Goal: Feedback & Contribution: Submit feedback/report problem

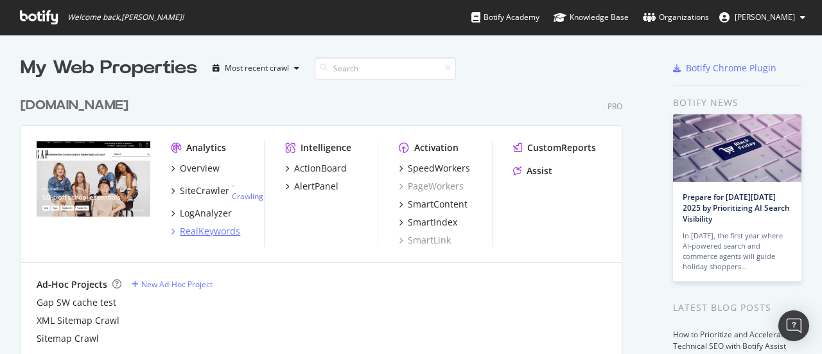
click at [203, 229] on div "RealKeywords" at bounding box center [210, 231] width 60 height 13
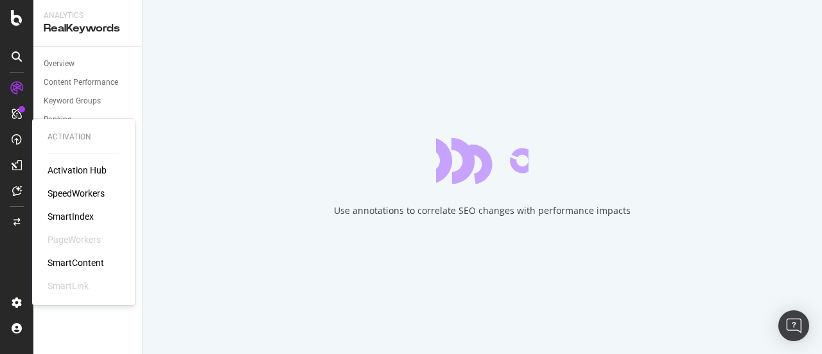
drag, startPoint x: 15, startPoint y: 143, endPoint x: 22, endPoint y: 165, distance: 23.4
click at [15, 143] on icon at bounding box center [17, 139] width 10 height 10
click at [22, 165] on div at bounding box center [16, 165] width 21 height 21
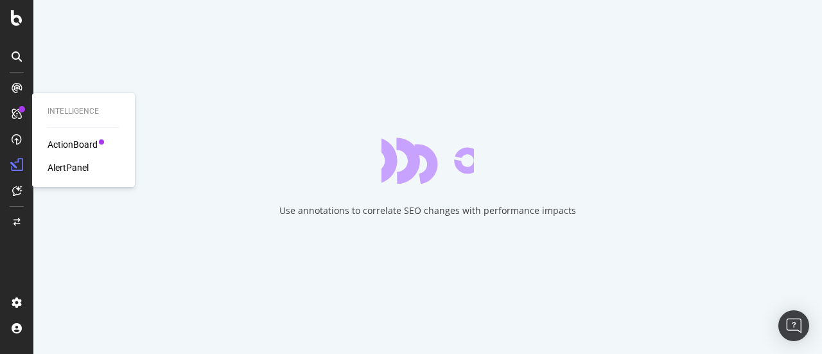
click at [75, 168] on div "AlertPanel" at bounding box center [68, 167] width 41 height 13
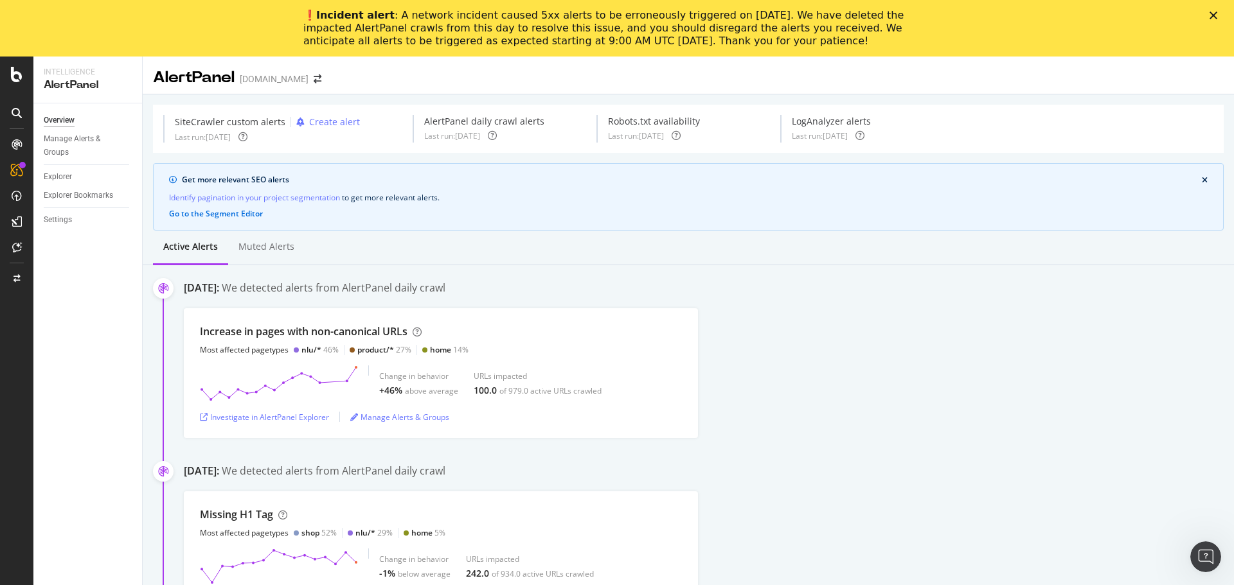
click at [822, 17] on polygon "Close" at bounding box center [1213, 16] width 8 height 8
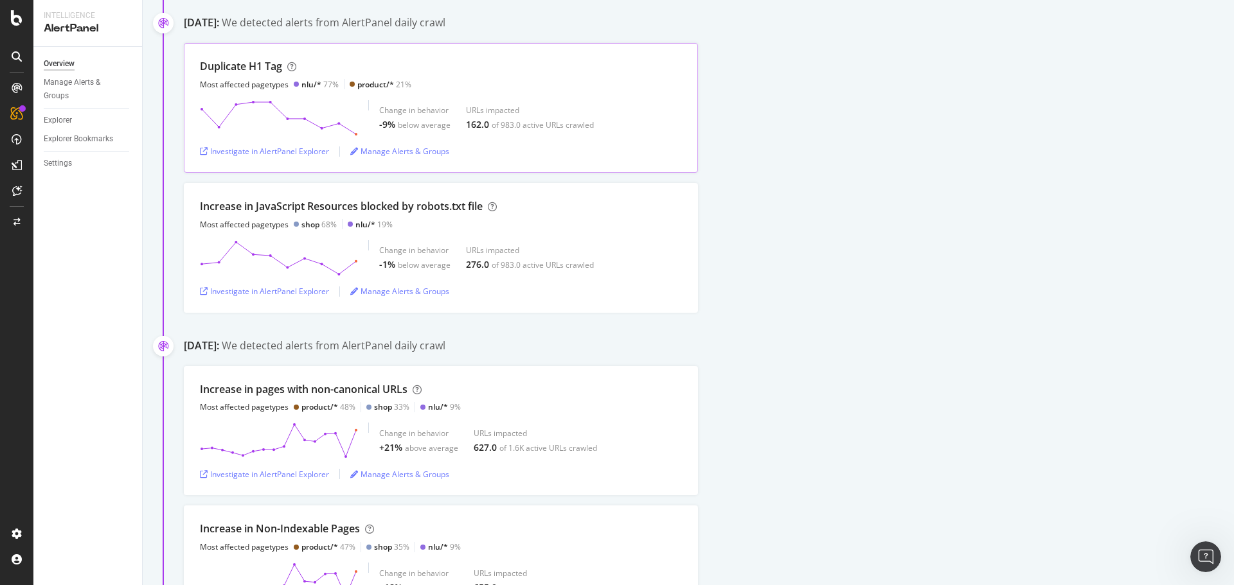
scroll to position [2441, 0]
click at [563, 212] on div "Increase in JavaScript Resources blocked by robots.txt file Most affected paget…" at bounding box center [441, 211] width 482 height 31
click at [254, 290] on div "Investigate in AlertPanel Explorer" at bounding box center [264, 288] width 129 height 11
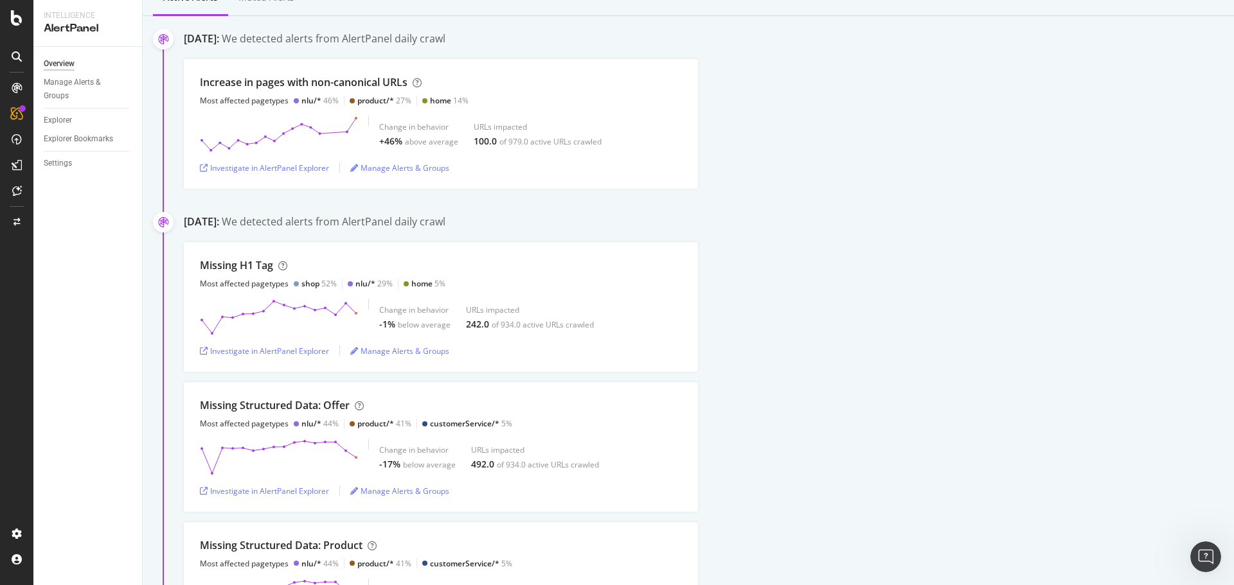
scroll to position [0, 0]
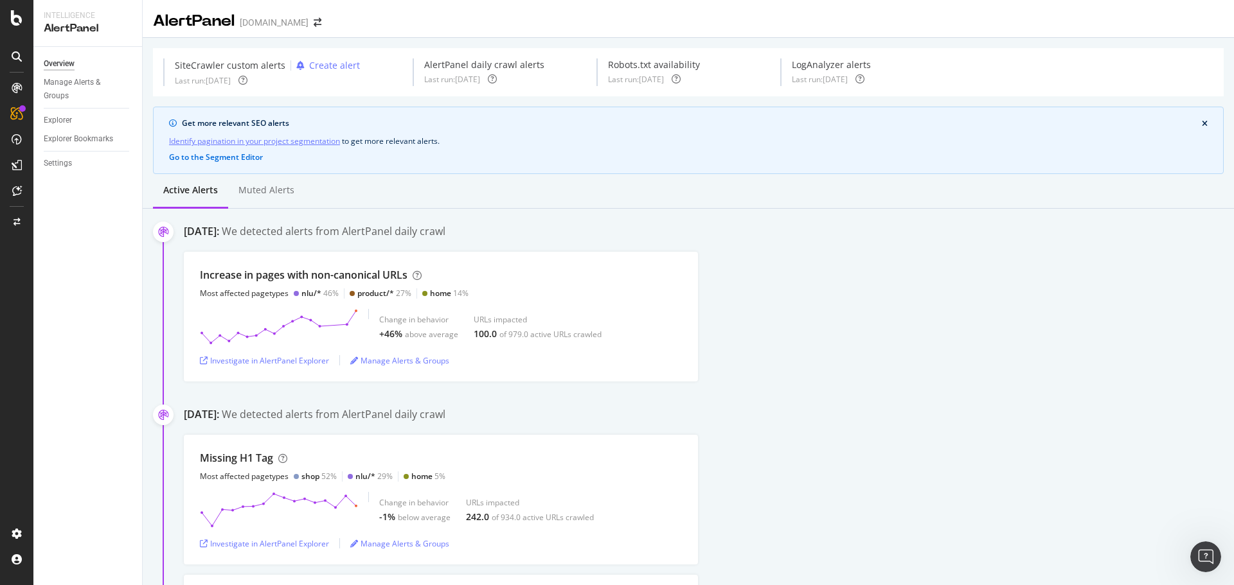
click at [230, 140] on link "Identify pagination in your project segmentation" at bounding box center [254, 140] width 171 height 13
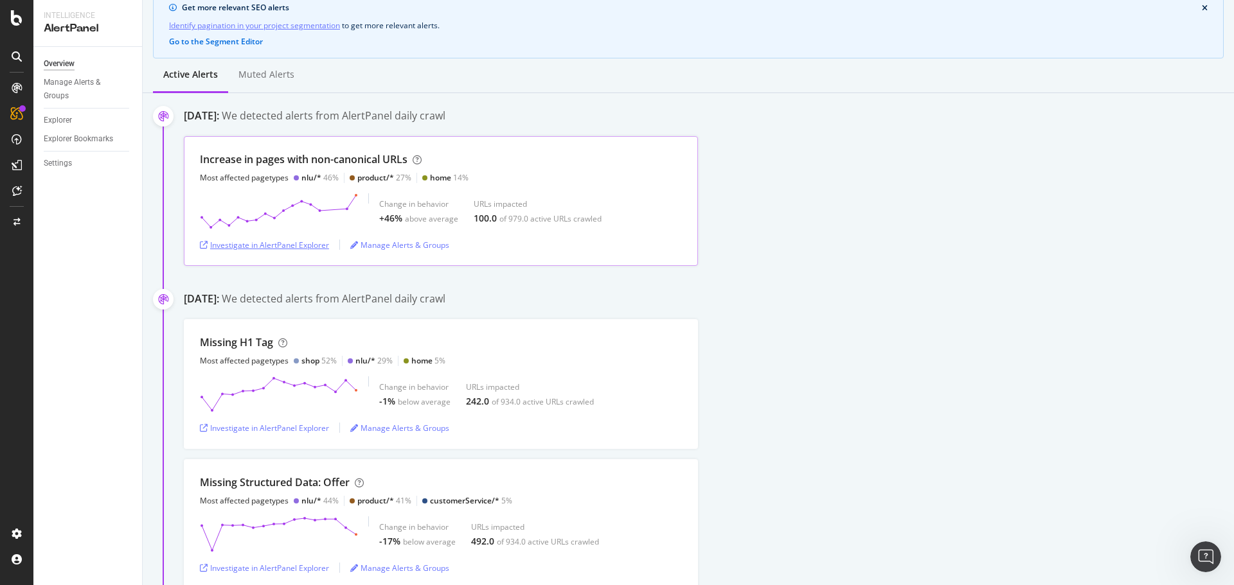
scroll to position [128, 0]
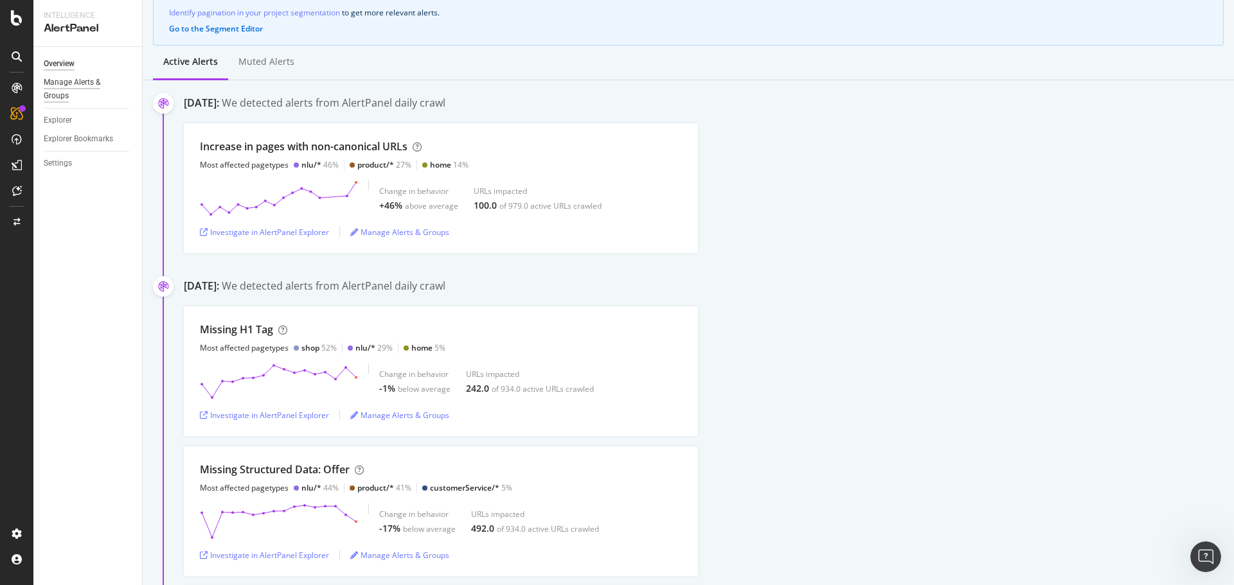
click at [59, 85] on div "Manage Alerts & Groups" at bounding box center [82, 89] width 77 height 27
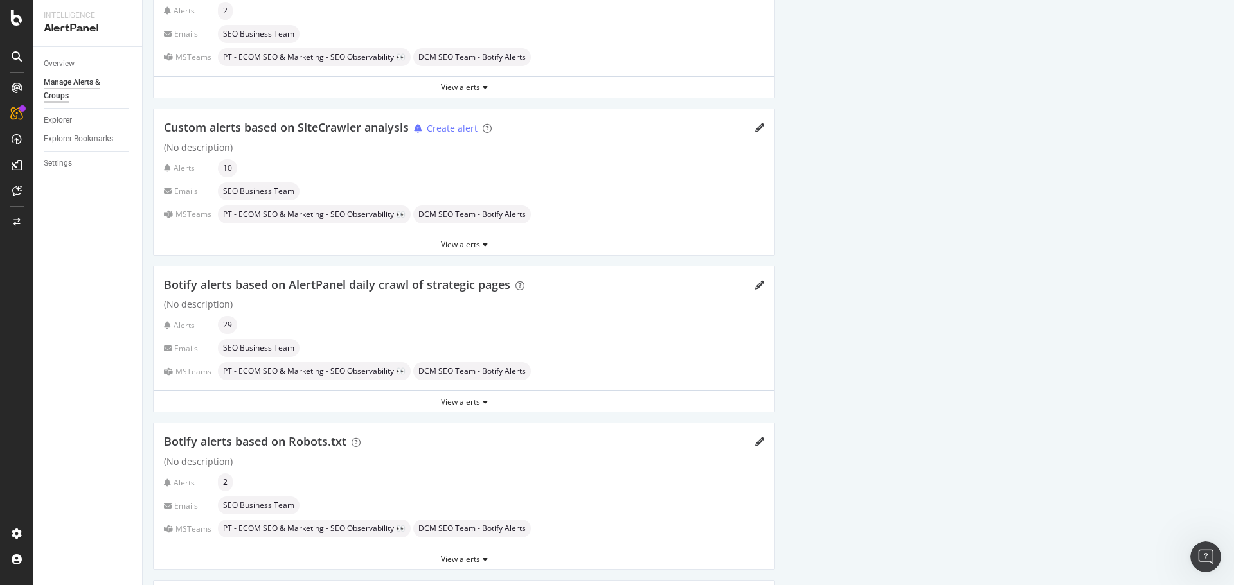
scroll to position [64, 0]
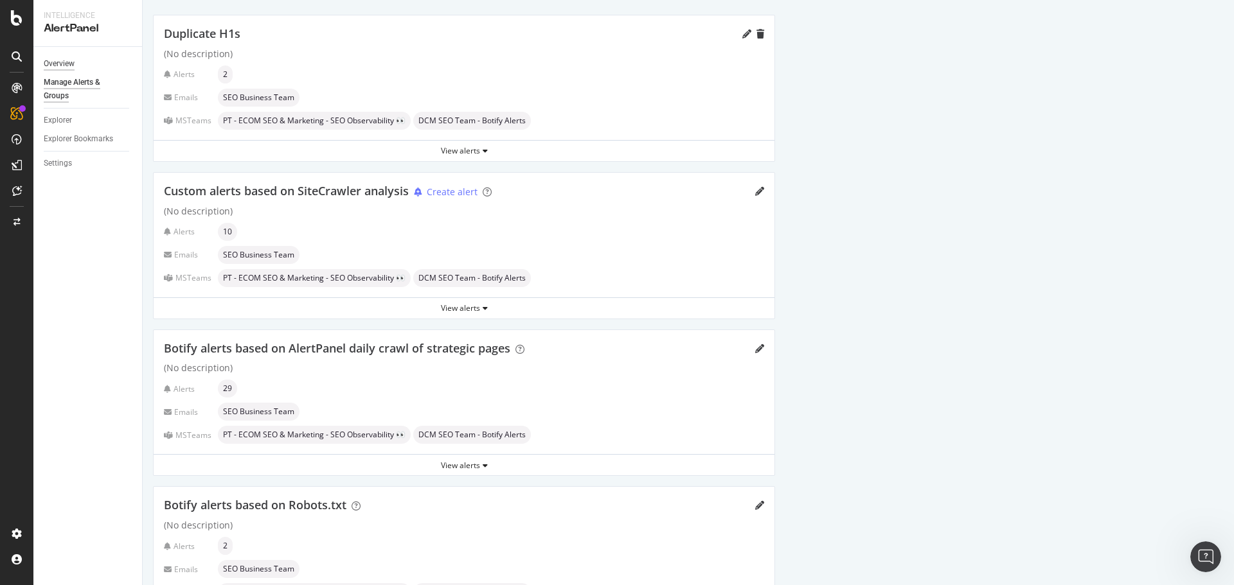
click at [52, 60] on div "Overview" at bounding box center [59, 63] width 31 height 13
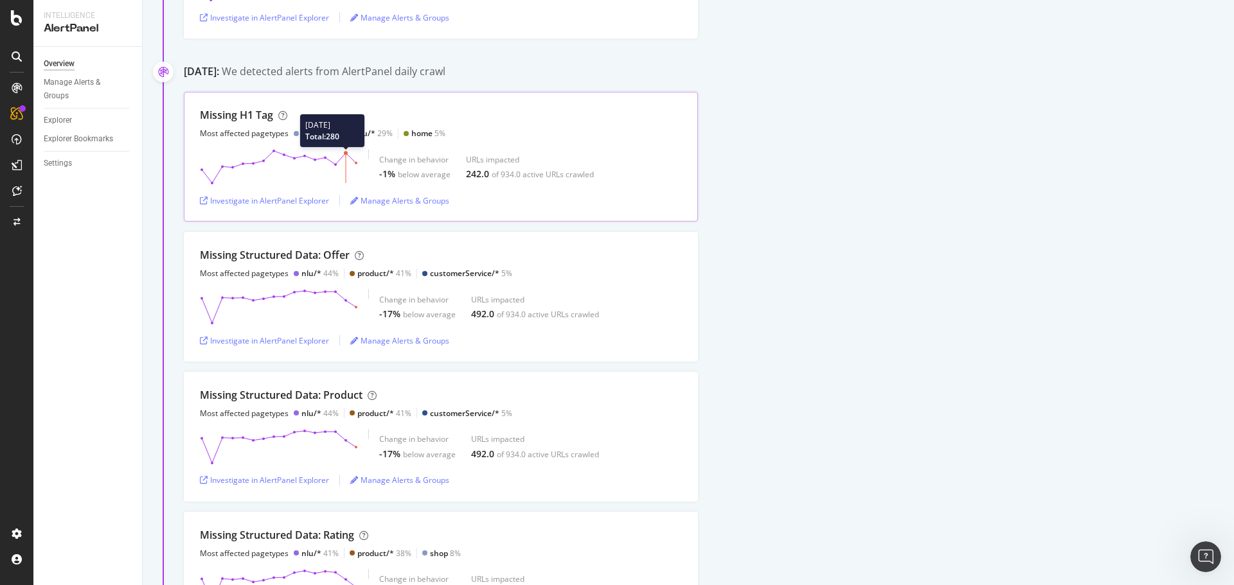
scroll to position [321, 0]
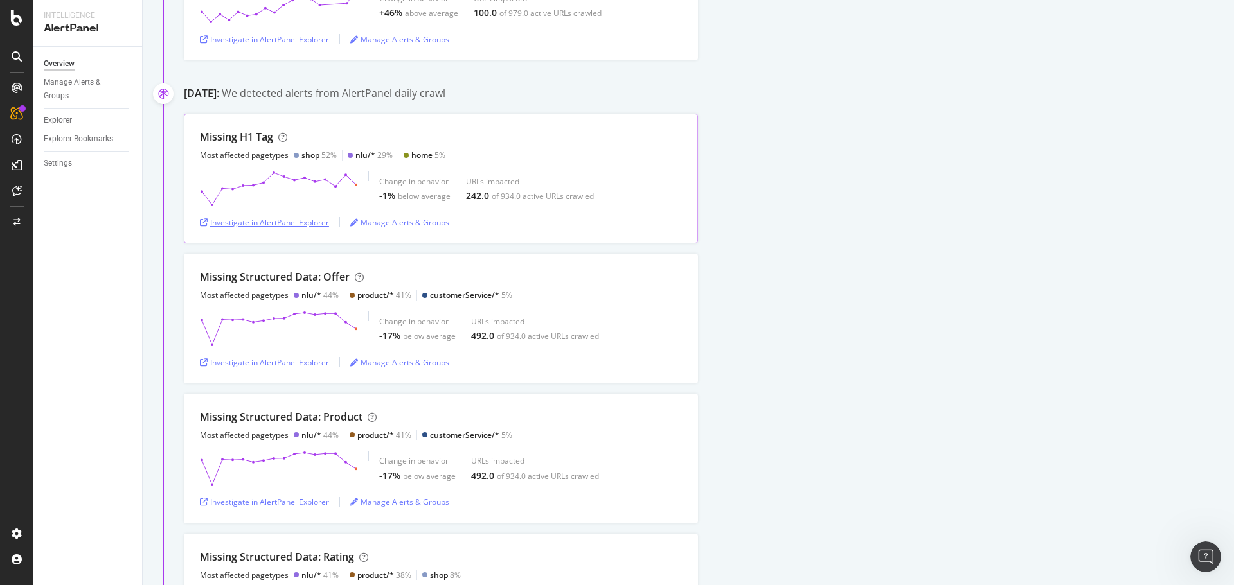
click at [296, 224] on div "Investigate in AlertPanel Explorer" at bounding box center [264, 222] width 129 height 11
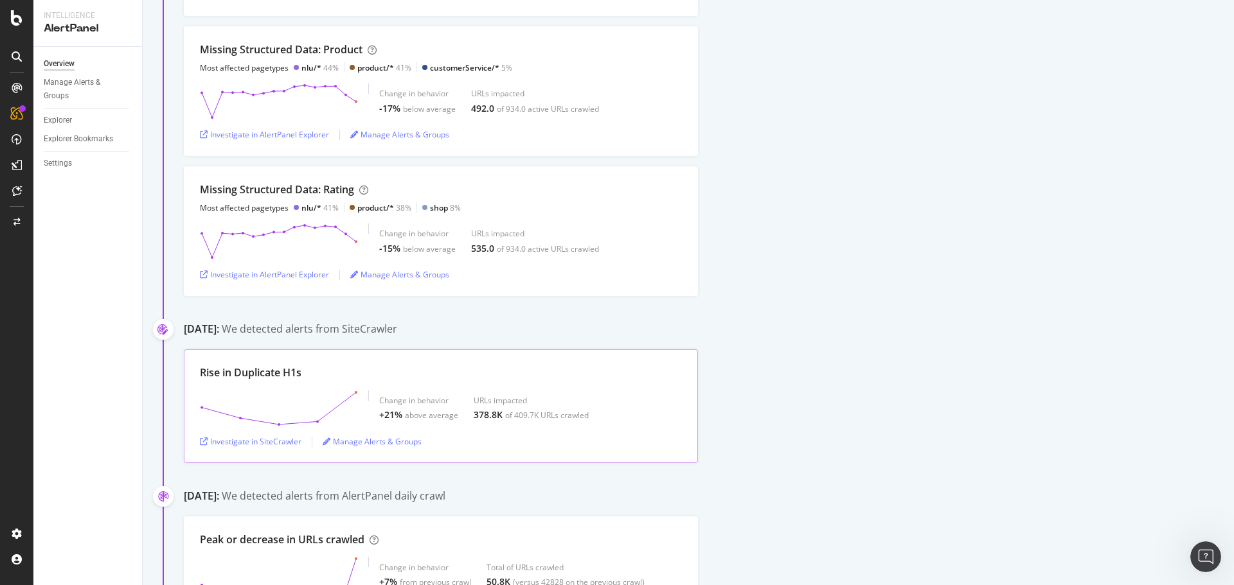
scroll to position [707, 0]
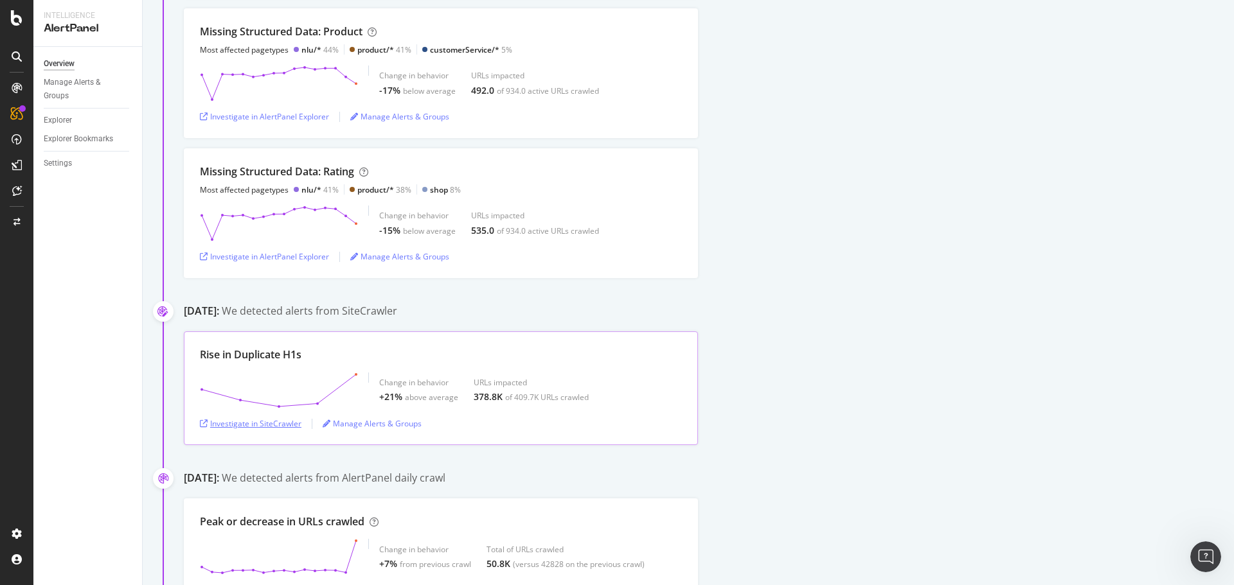
click at [279, 353] on div "Investigate in SiteCrawler" at bounding box center [251, 423] width 102 height 11
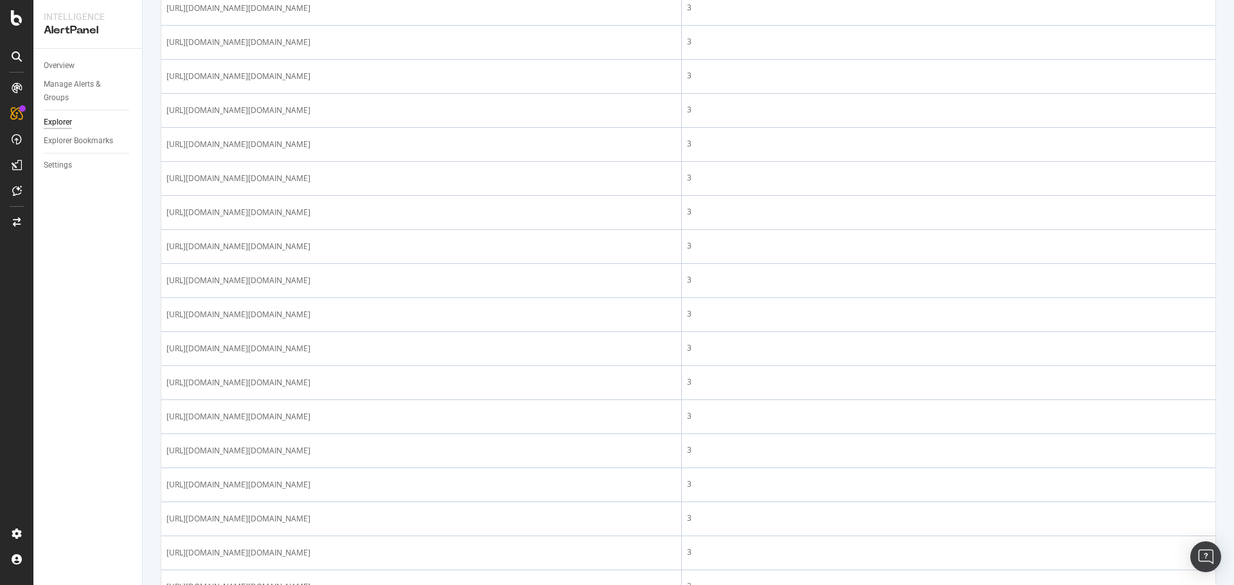
scroll to position [514, 0]
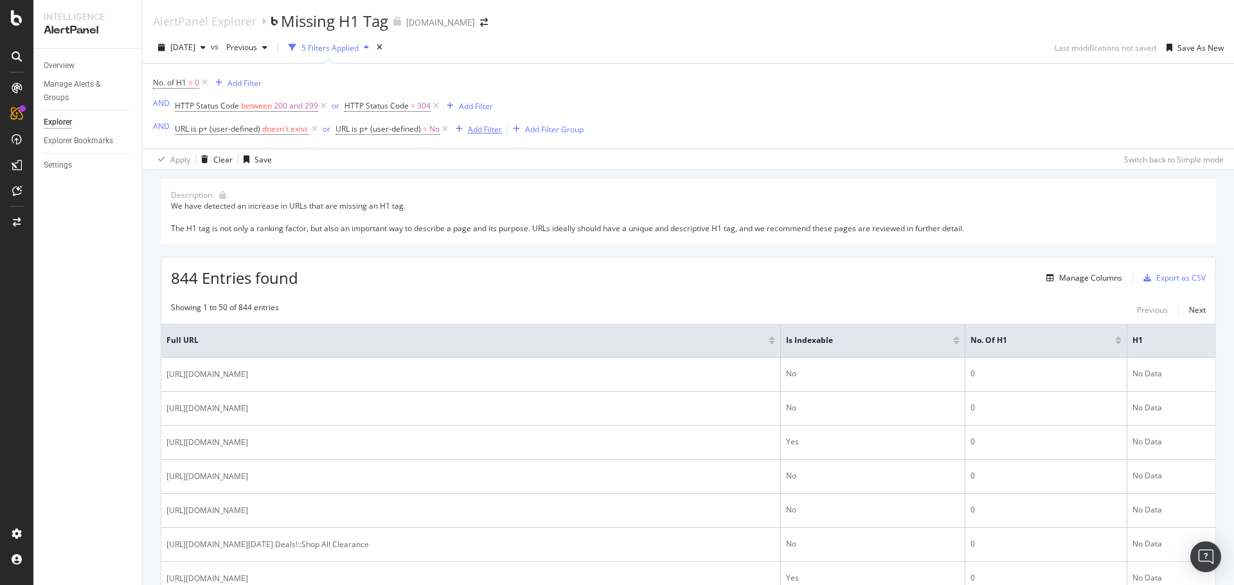
click at [476, 129] on div "Add Filter" at bounding box center [485, 129] width 34 height 11
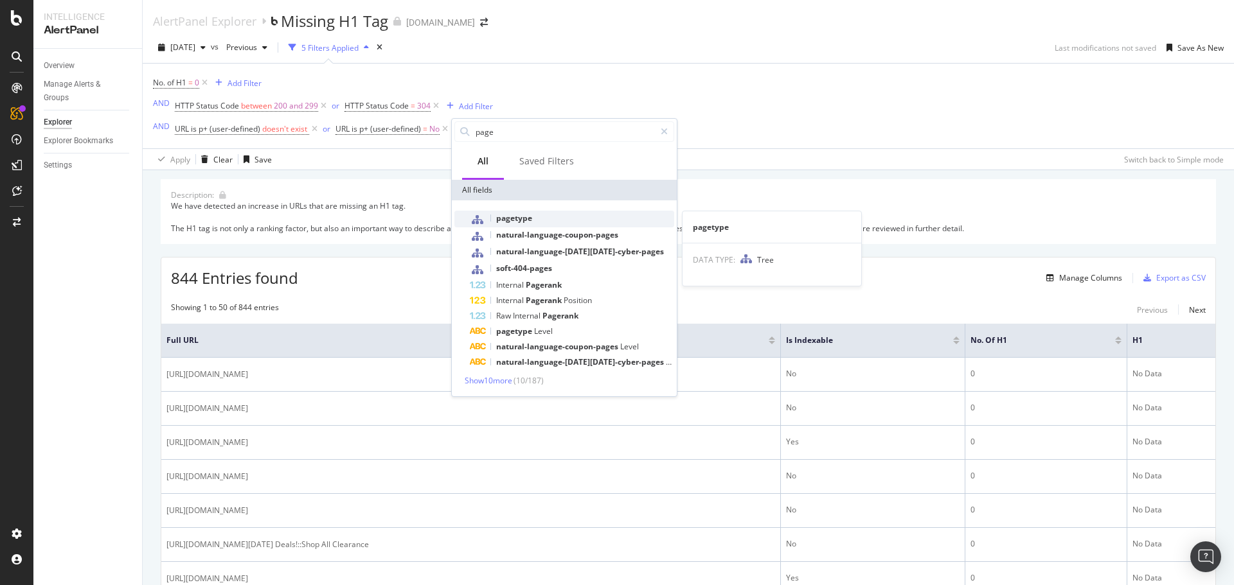
type input "page"
click at [519, 220] on span "pagetype" at bounding box center [514, 218] width 36 height 11
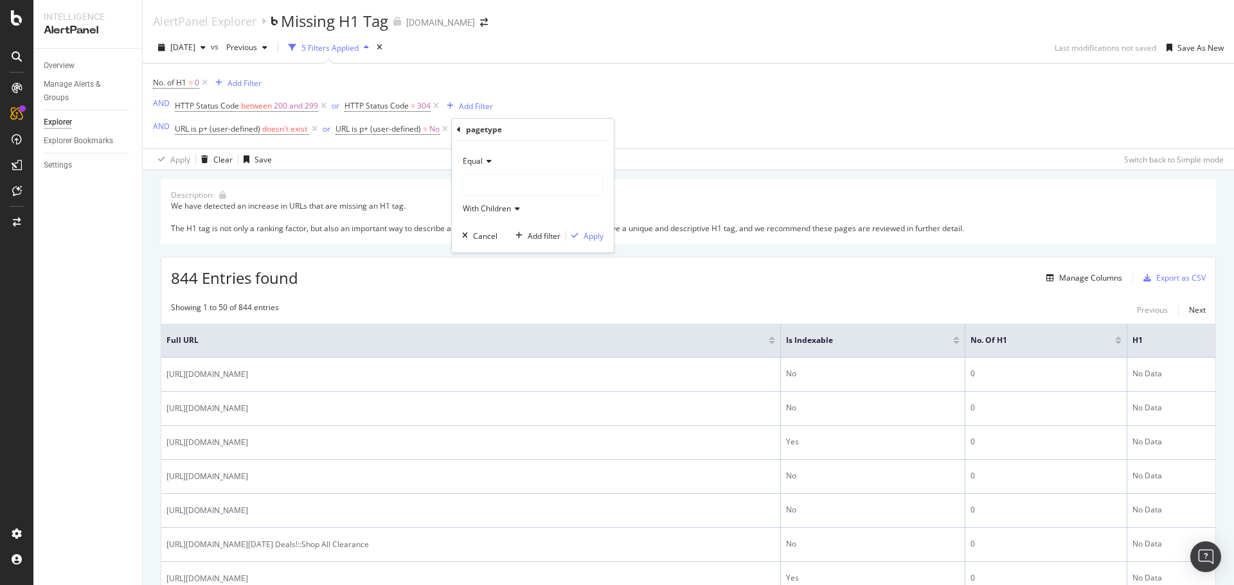
click at [503, 190] on div at bounding box center [533, 185] width 140 height 21
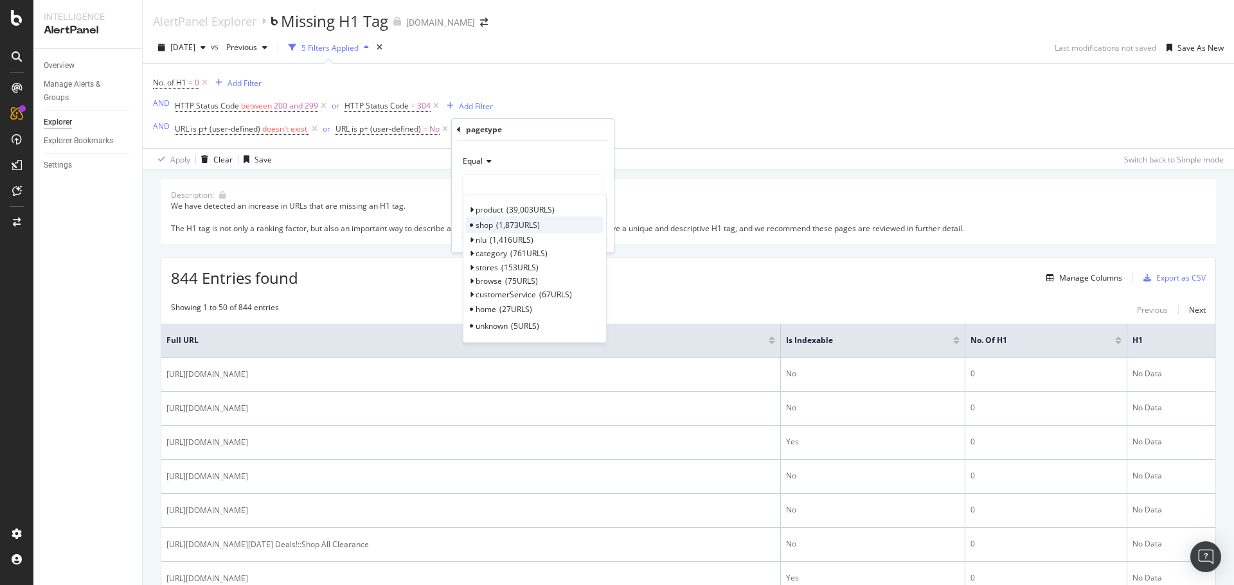
click at [510, 229] on span "1,873 URLS" at bounding box center [518, 225] width 44 height 11
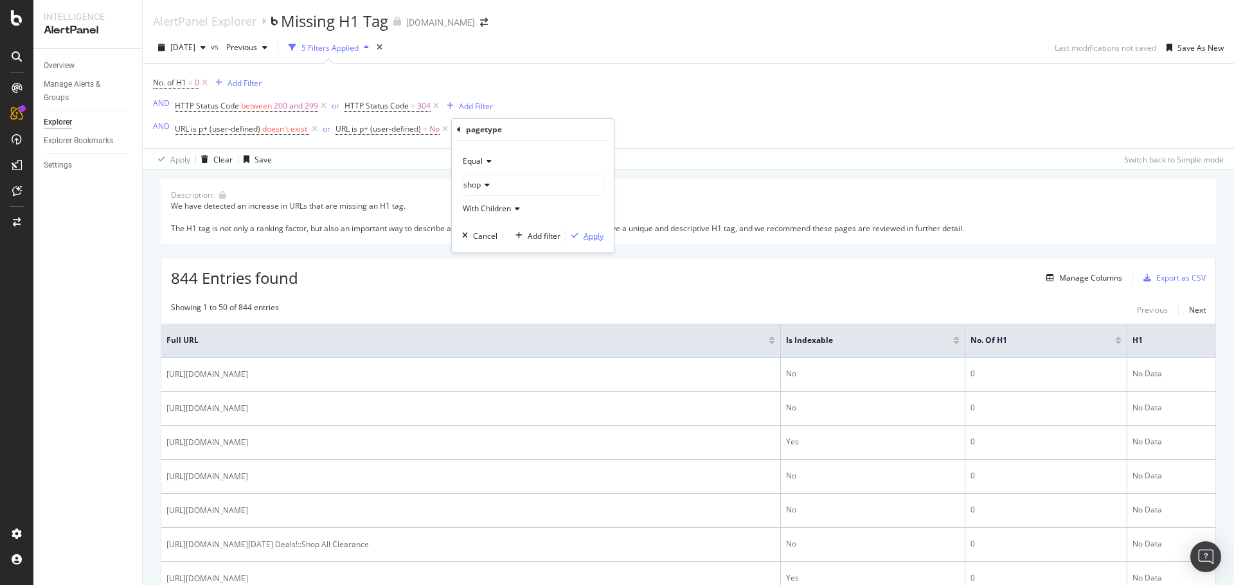
click at [594, 234] on div "Apply" at bounding box center [593, 236] width 20 height 11
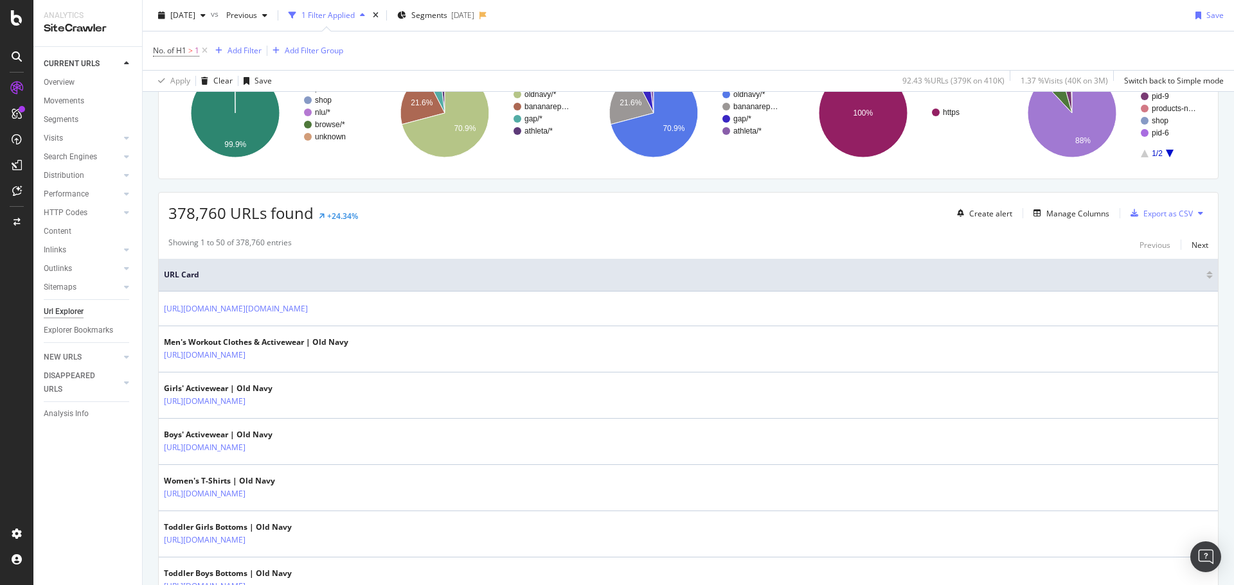
scroll to position [128, 0]
click at [1074, 217] on div "Manage Columns" at bounding box center [1077, 214] width 63 height 11
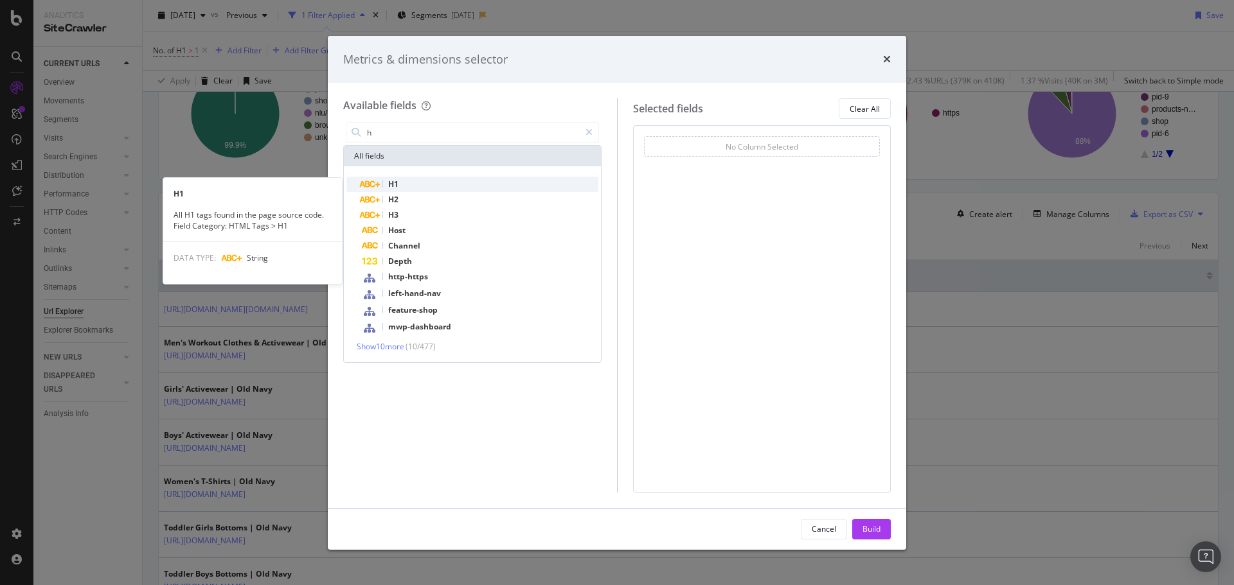
type input "h"
click at [409, 188] on div "H1" at bounding box center [480, 184] width 236 height 15
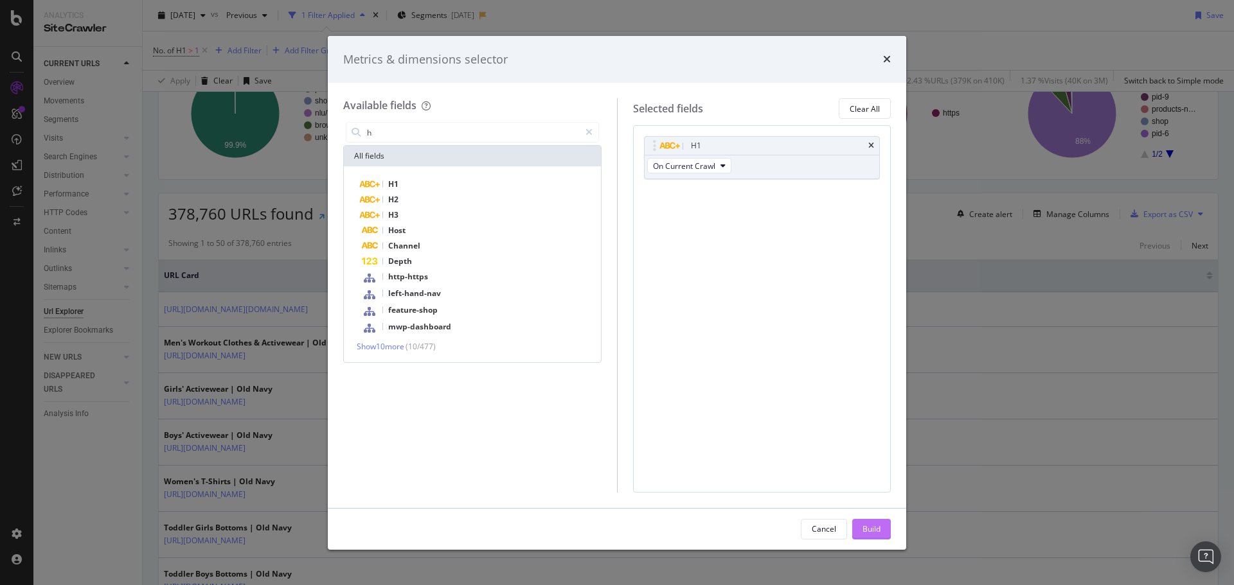
click at [876, 525] on div "Build" at bounding box center [871, 529] width 18 height 11
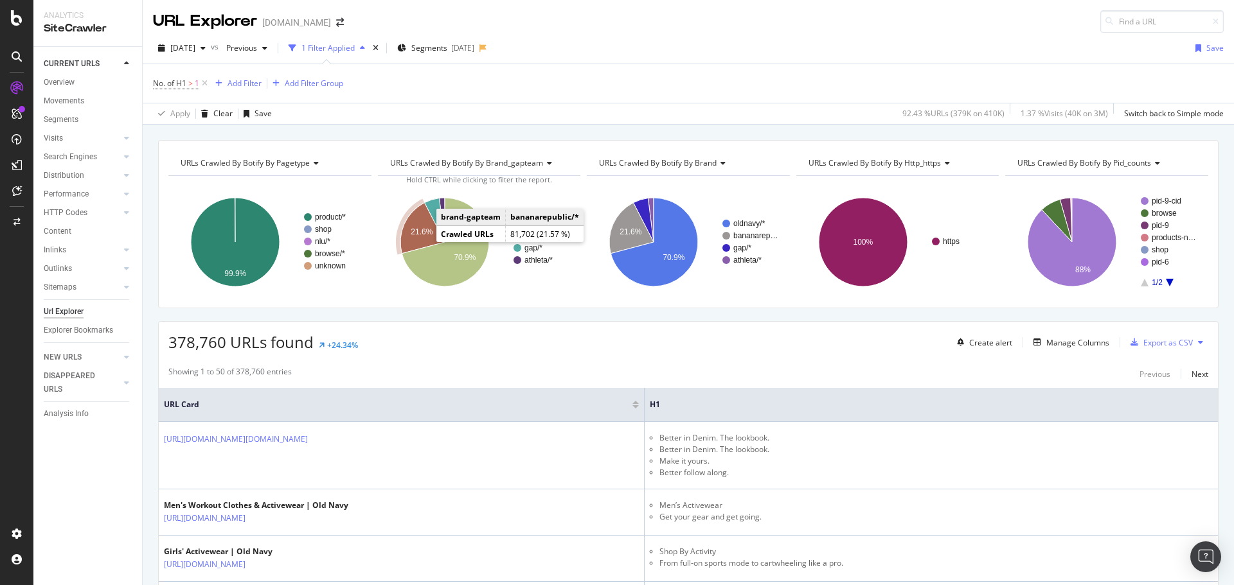
click at [416, 237] on icon "A chart." at bounding box center [422, 228] width 44 height 51
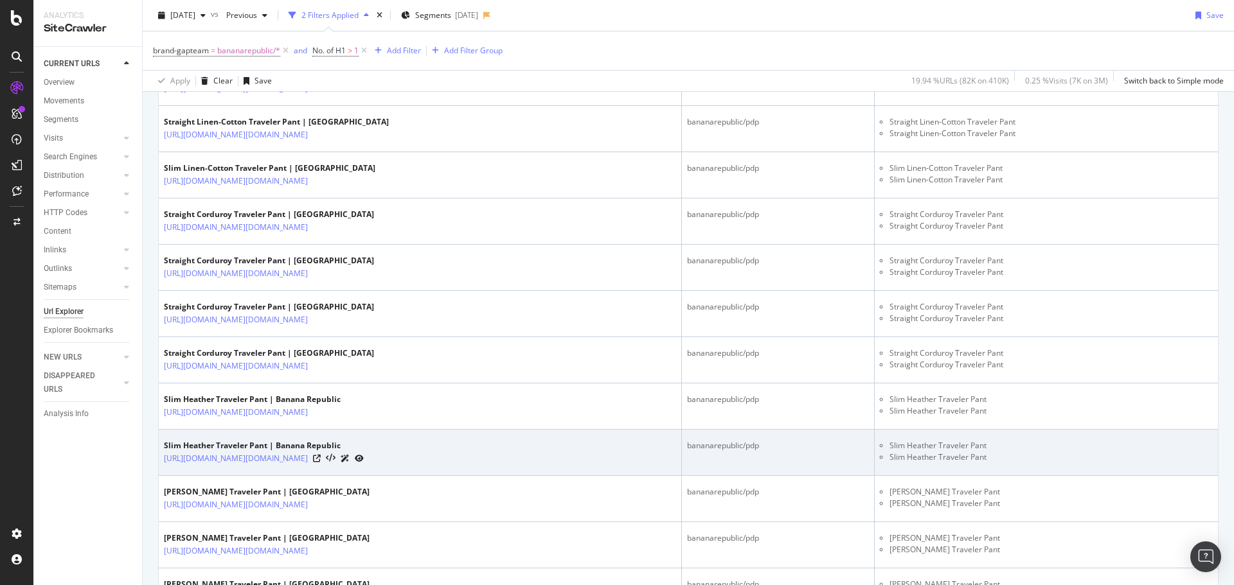
scroll to position [489, 0]
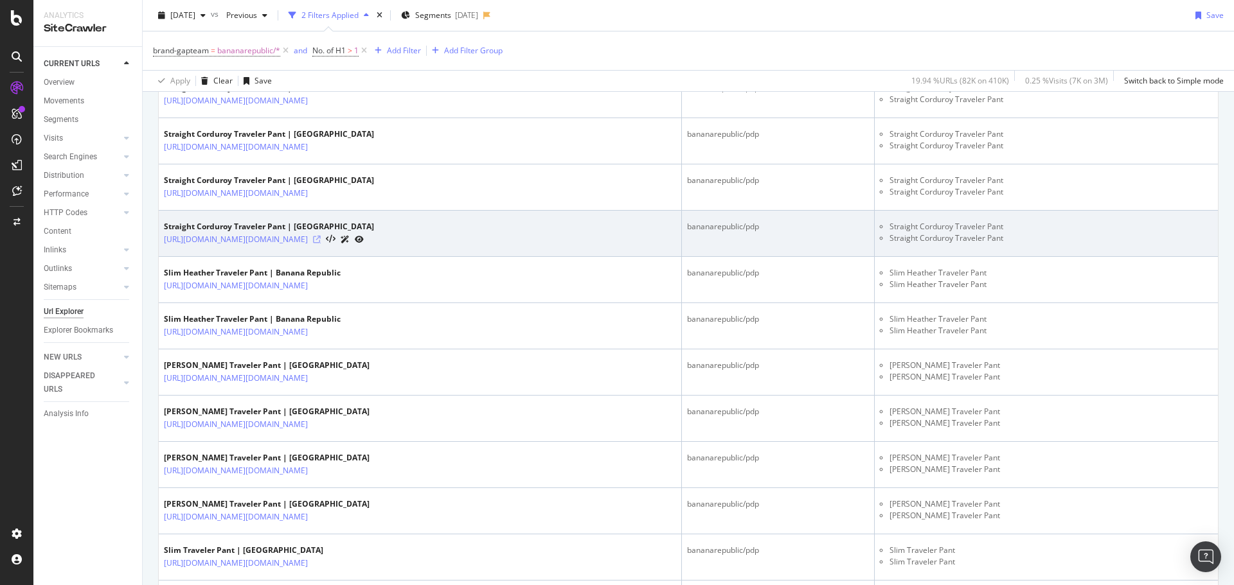
click at [321, 240] on icon at bounding box center [317, 240] width 8 height 8
